Goal: Information Seeking & Learning: Find specific fact

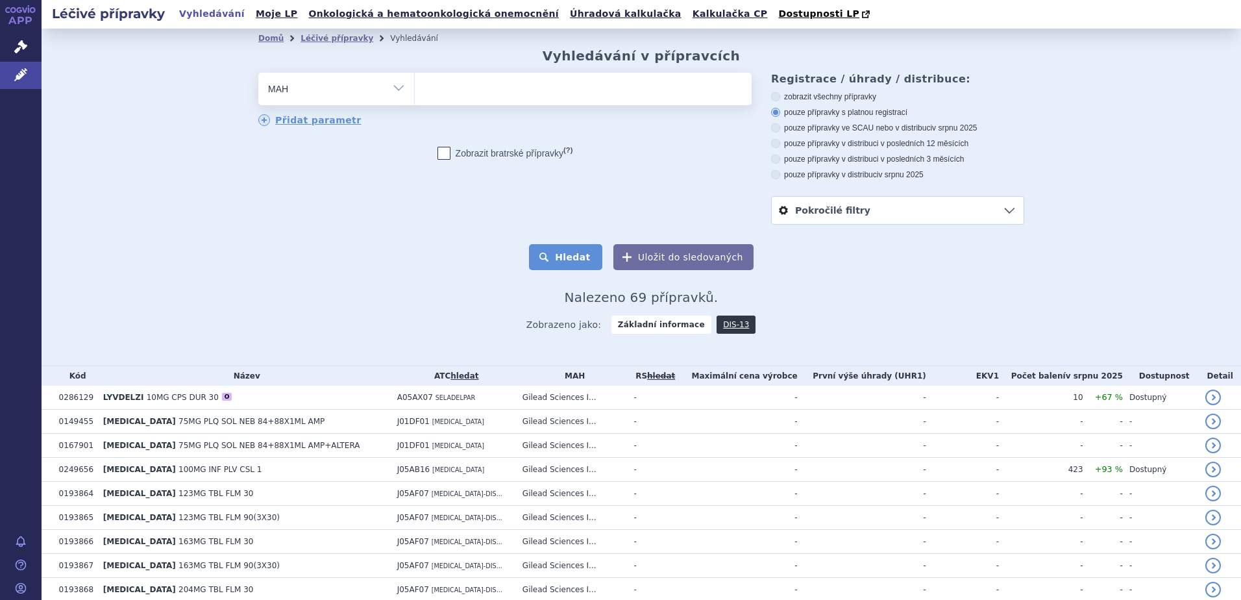
click at [570, 258] on button "Hledat" at bounding box center [565, 257] width 73 height 26
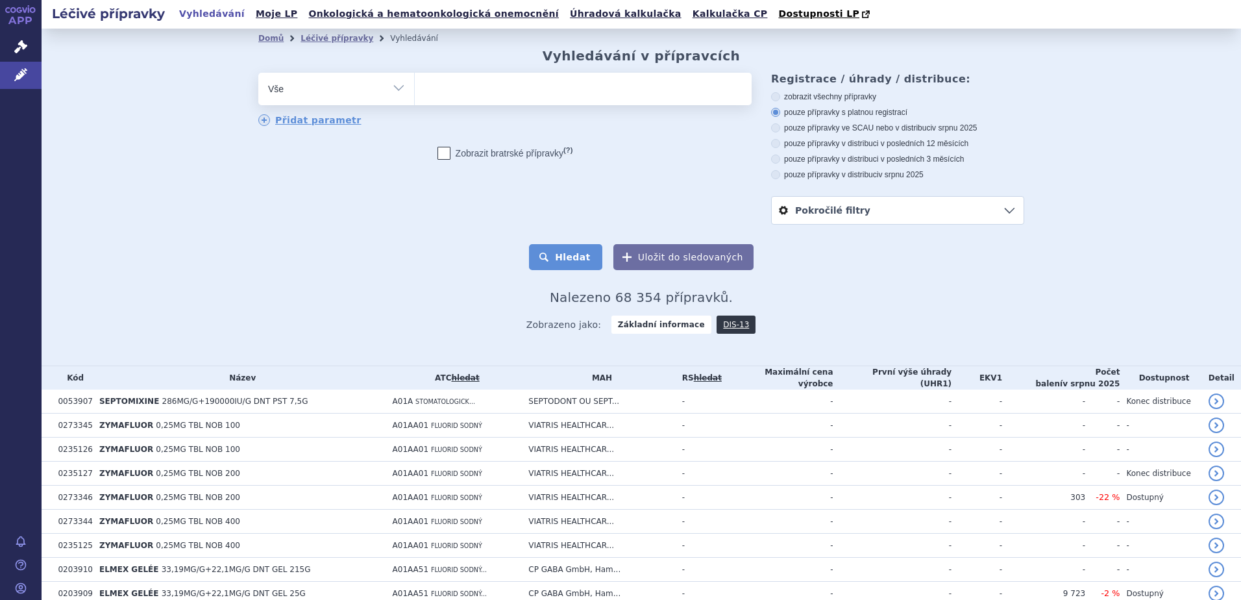
click at [578, 257] on button "Hledat" at bounding box center [565, 257] width 73 height 26
click at [723, 327] on link "DIS-13" at bounding box center [736, 324] width 39 height 18
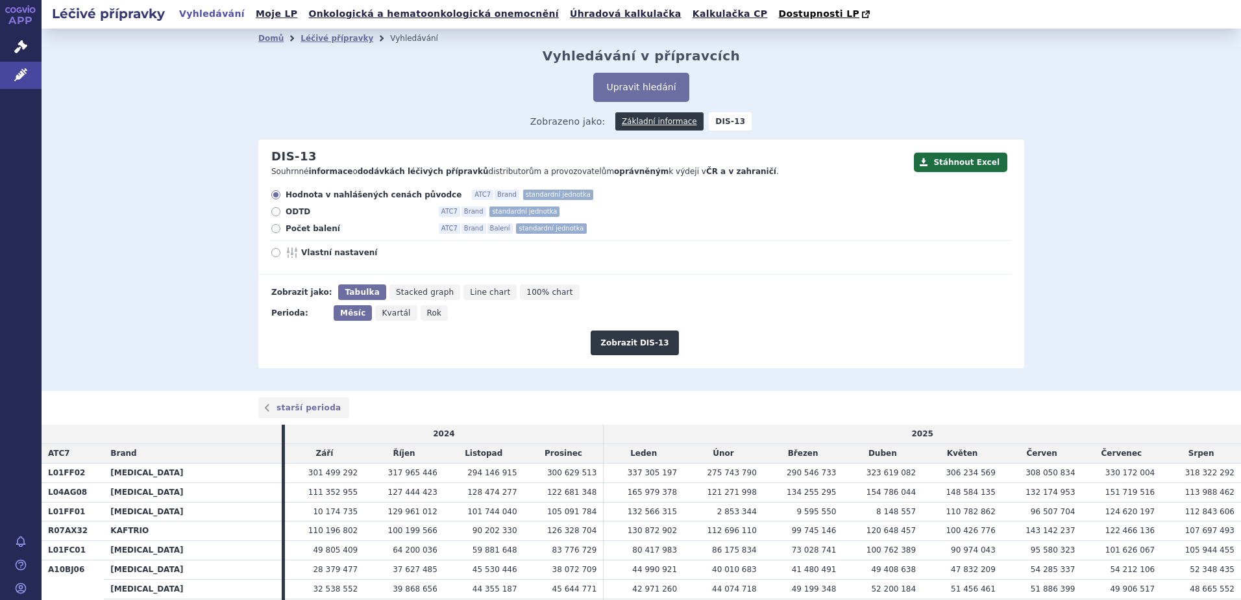
drag, startPoint x: 272, startPoint y: 228, endPoint x: 282, endPoint y: 241, distance: 16.1
click at [273, 228] on icon at bounding box center [275, 228] width 9 height 9
click at [273, 228] on input "Počet balení ATC7 Brand Balení standardní jednotka" at bounding box center [277, 230] width 8 height 8
radio input "true"
click at [629, 339] on button "Zobrazit DIS-13" at bounding box center [635, 342] width 88 height 25
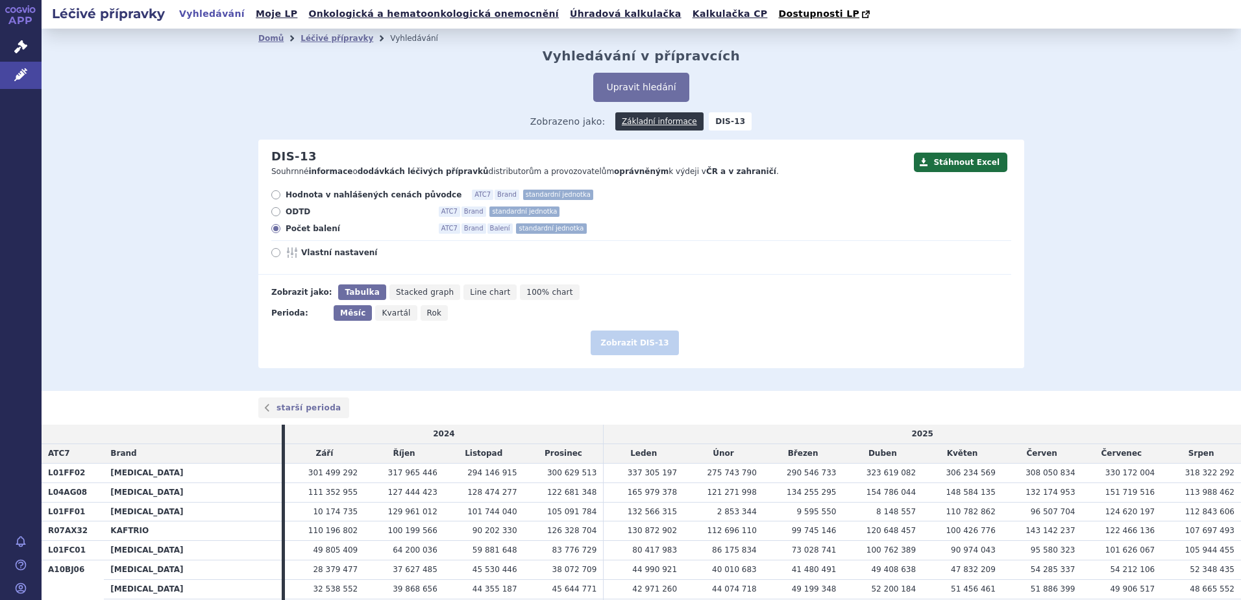
drag, startPoint x: 698, startPoint y: 345, endPoint x: 734, endPoint y: 336, distance: 36.8
click at [698, 345] on div "Zobrazit DIS-13" at bounding box center [634, 338] width 753 height 34
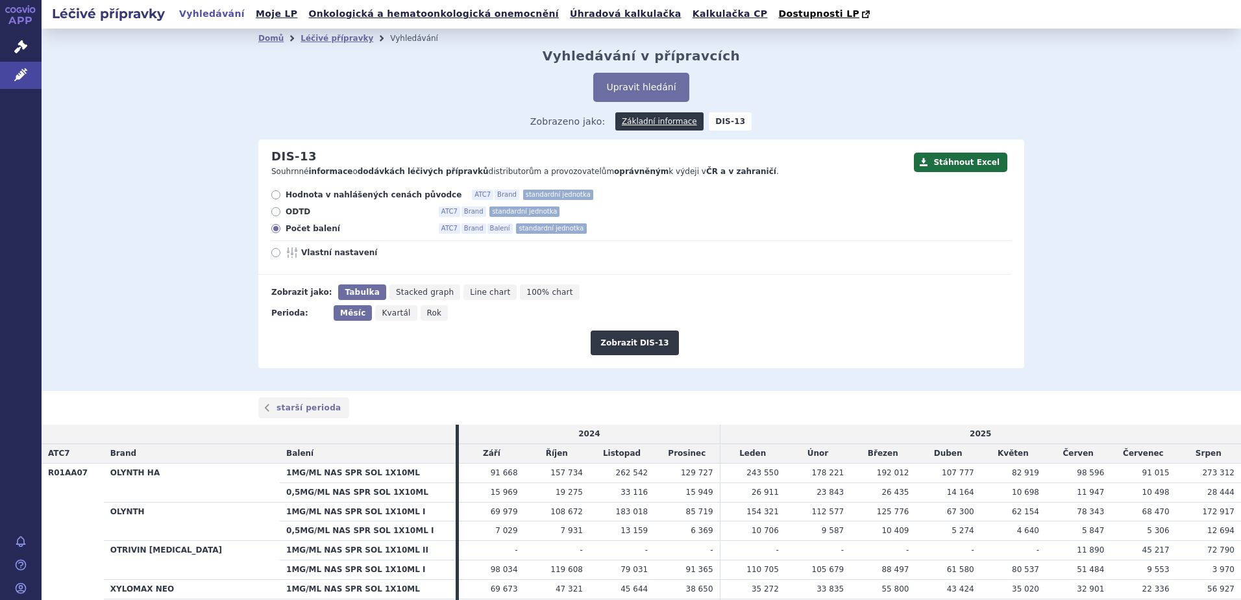
click at [1192, 284] on div "Domů Léčivé přípravky Vyhledávání Vyhledávání v přípravcích Upravit hledání ods…" at bounding box center [642, 210] width 1200 height 362
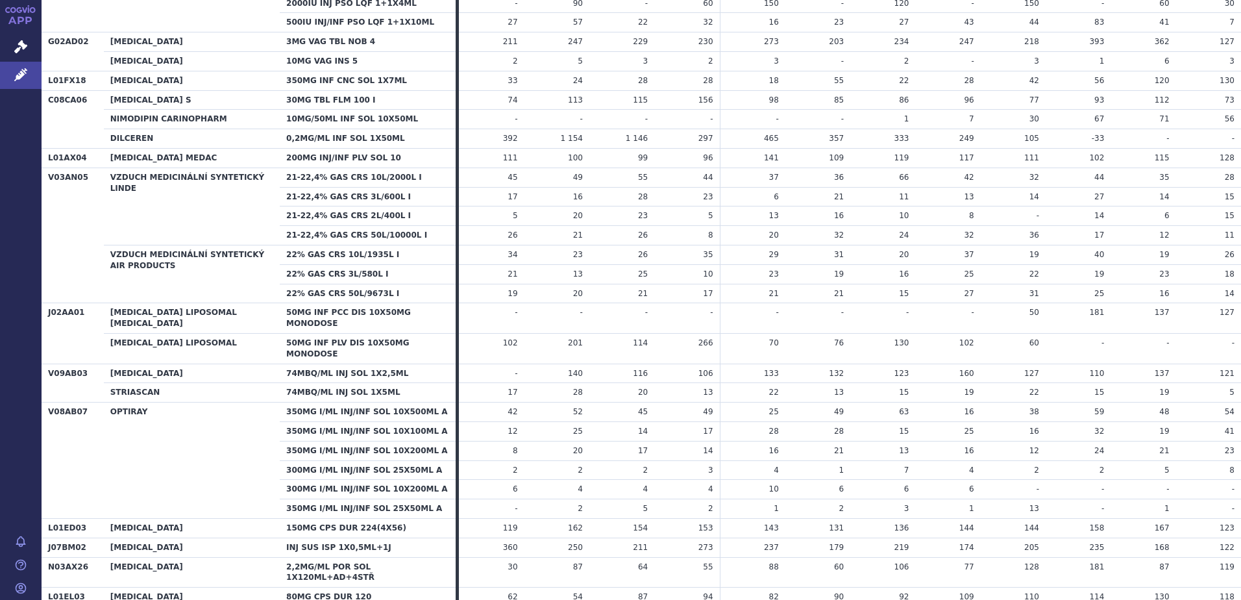
drag, startPoint x: 957, startPoint y: 301, endPoint x: 1231, endPoint y: 299, distance: 273.9
copy tr "9 12 12 21 30"
drag, startPoint x: 297, startPoint y: 300, endPoint x: 370, endPoint y: 296, distance: 73.5
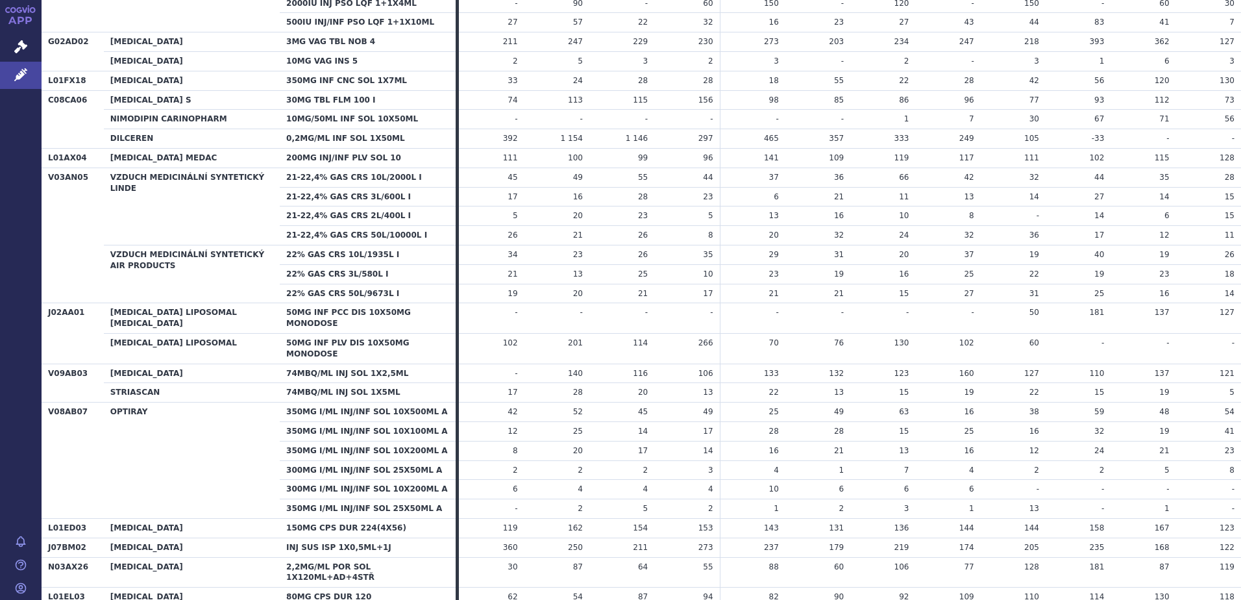
copy th "80MG TBL FLM 30"
drag, startPoint x: 92, startPoint y: 300, endPoint x: 7, endPoint y: 304, distance: 84.5
click at [37, 304] on div "APP Správní řízení Léčivé přípravky Notifikace [GEOGRAPHIC_DATA] [PERSON_NAME] …" at bounding box center [620, 300] width 1241 height 600
copy th "A05AX06"
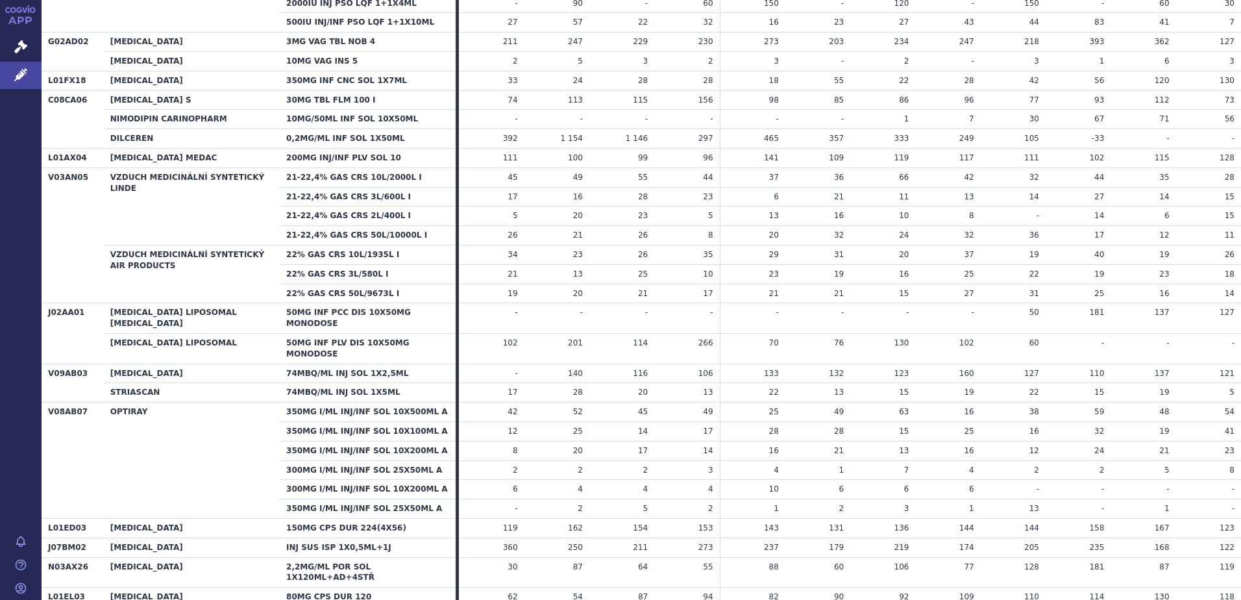
drag, startPoint x: 264, startPoint y: 240, endPoint x: 92, endPoint y: 287, distance: 178.3
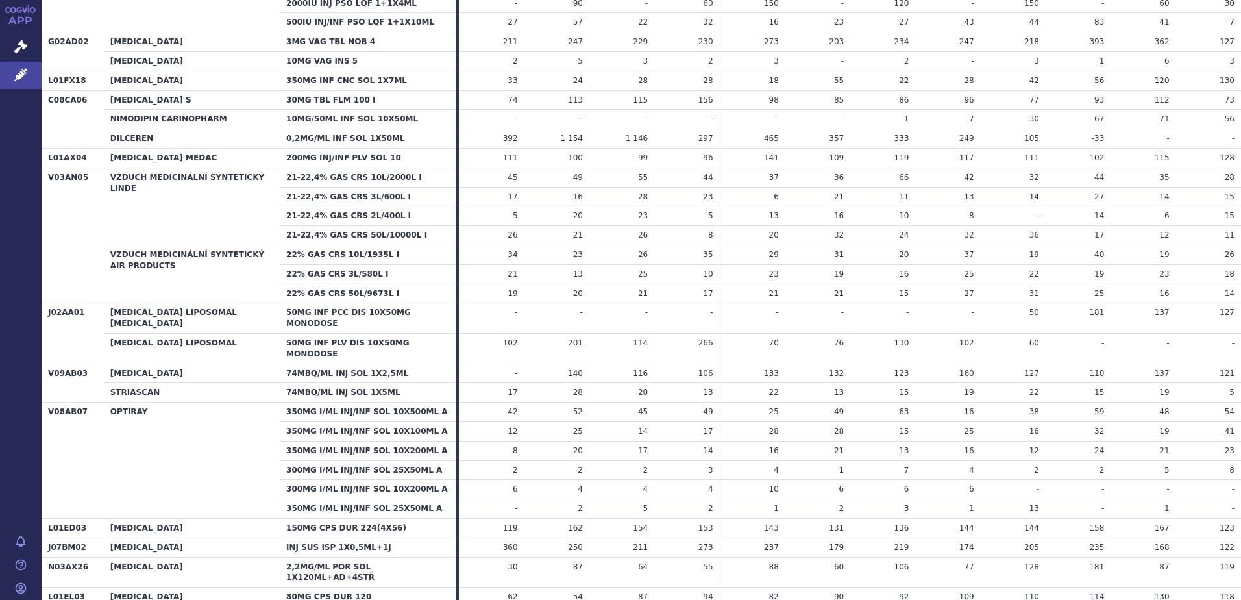
drag, startPoint x: 56, startPoint y: 297, endPoint x: 49, endPoint y: 296, distance: 7.9
copy th "A05AX06"
